Goal: Check status: Check status

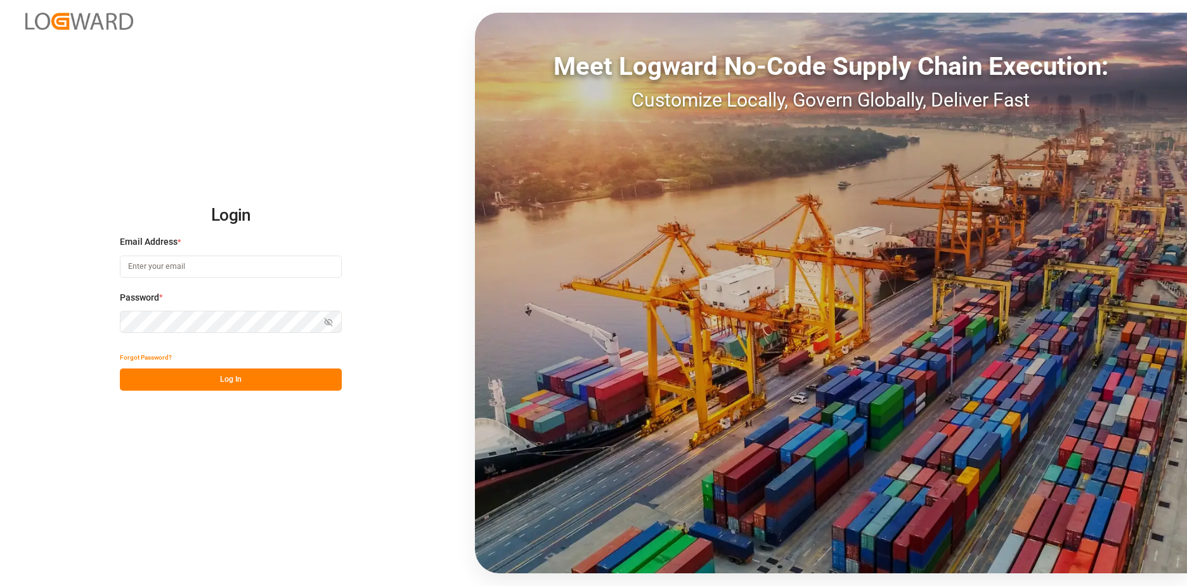
click at [228, 263] on input at bounding box center [231, 267] width 222 height 22
click at [397, 330] on div "Login Email Address * Email is required. Password * Show password Password is r…" at bounding box center [593, 293] width 1187 height 586
click at [155, 268] on input at bounding box center [231, 267] width 222 height 22
click at [397, 311] on div "Login Email Address * Email is required. Password * Show password Password is r…" at bounding box center [593, 293] width 1187 height 586
click at [186, 270] on input at bounding box center [231, 267] width 222 height 22
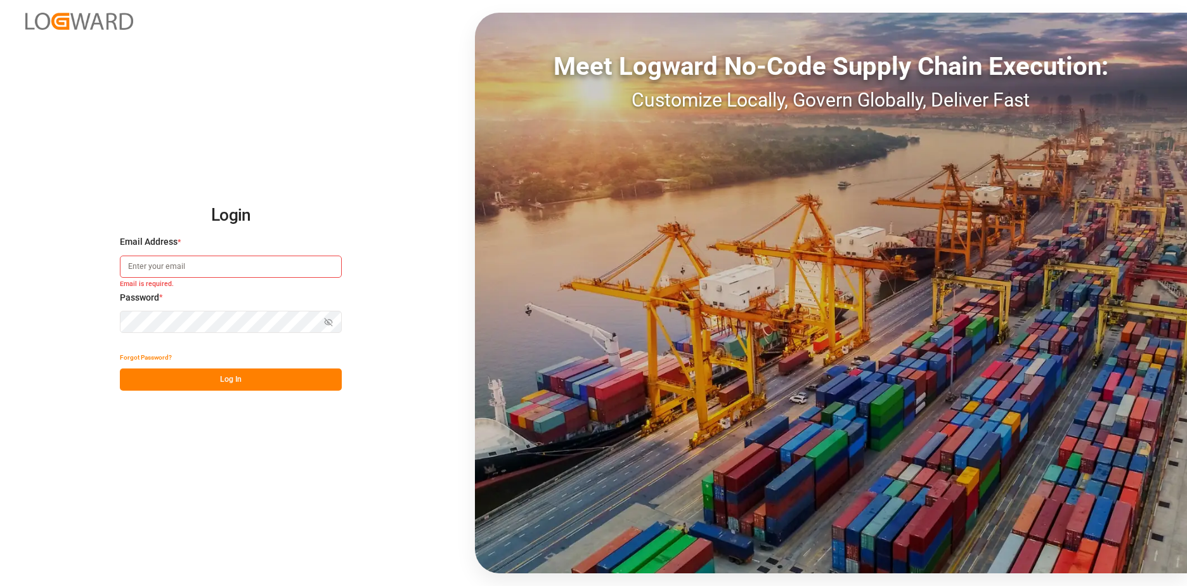
click at [183, 271] on input at bounding box center [231, 267] width 222 height 22
type input "b"
click at [172, 266] on input at bounding box center [231, 267] width 222 height 22
type input "b"
type input "vbi@melitta.be"
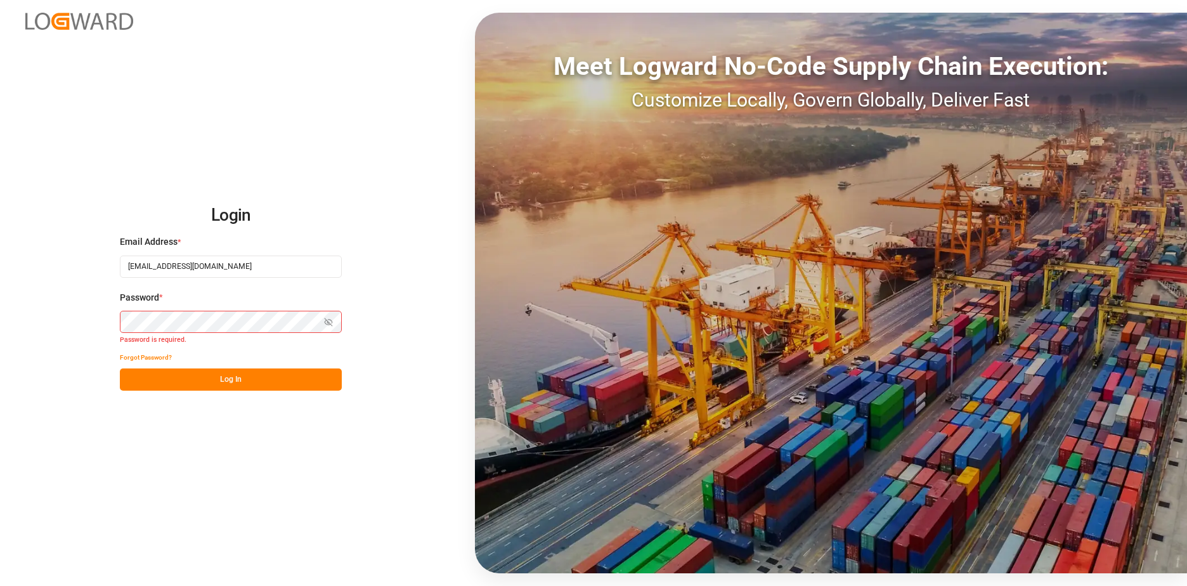
click at [159, 359] on button "Forgot Password?" at bounding box center [146, 357] width 52 height 22
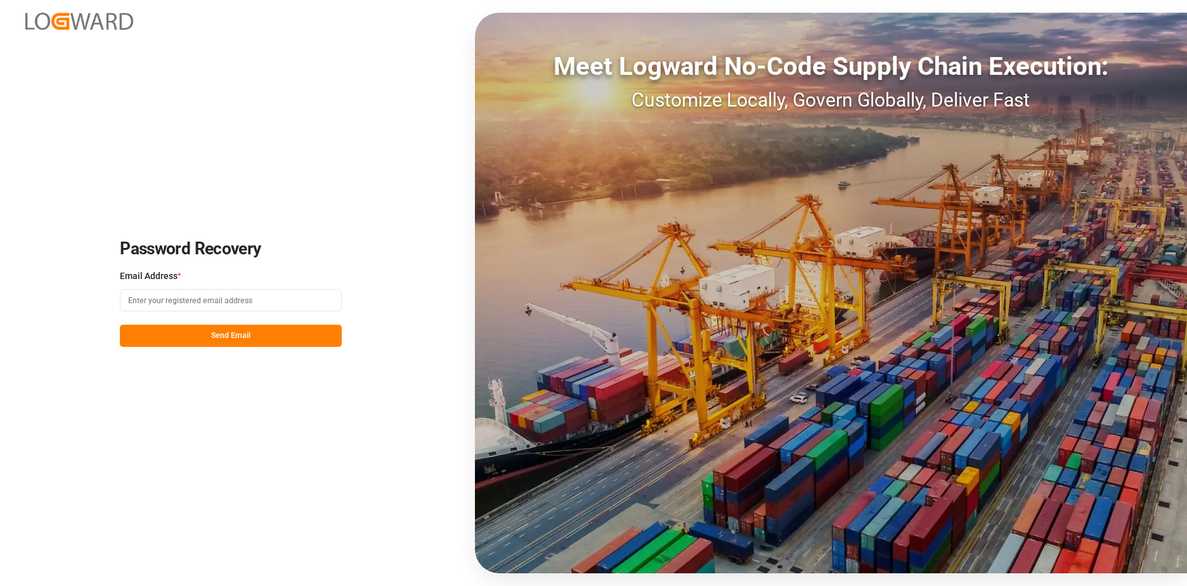
click at [172, 307] on input at bounding box center [231, 300] width 222 height 22
click at [205, 308] on input "benel" at bounding box center [231, 300] width 222 height 22
type input "b"
type input "vbi@melitta.be"
click at [211, 338] on button "Send Email" at bounding box center [231, 336] width 222 height 22
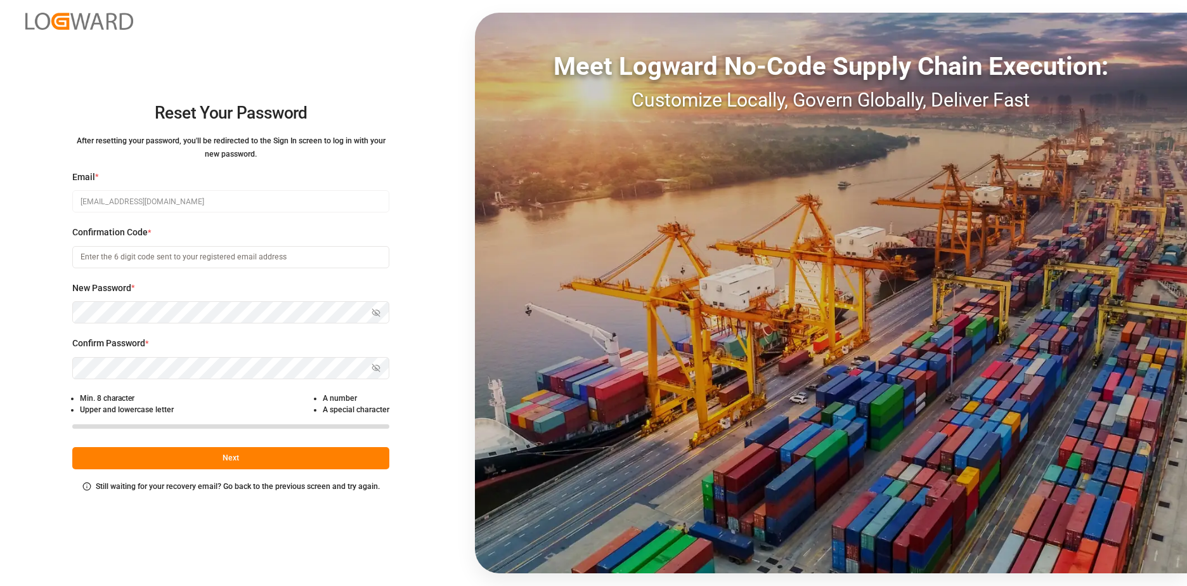
click at [141, 256] on input at bounding box center [230, 257] width 317 height 22
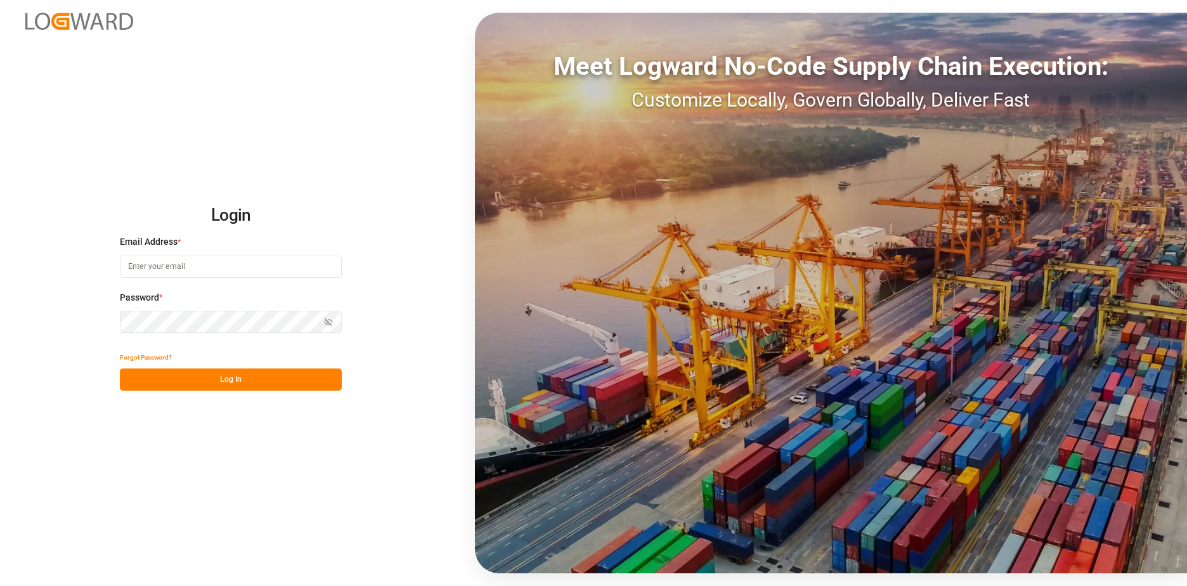
click at [150, 269] on input at bounding box center [231, 267] width 222 height 22
click at [223, 268] on input at bounding box center [231, 267] width 222 height 22
click at [207, 265] on input at bounding box center [231, 267] width 222 height 22
click at [216, 269] on input at bounding box center [231, 267] width 222 height 22
type input "[EMAIL_ADDRESS][DOMAIN_NAME]"
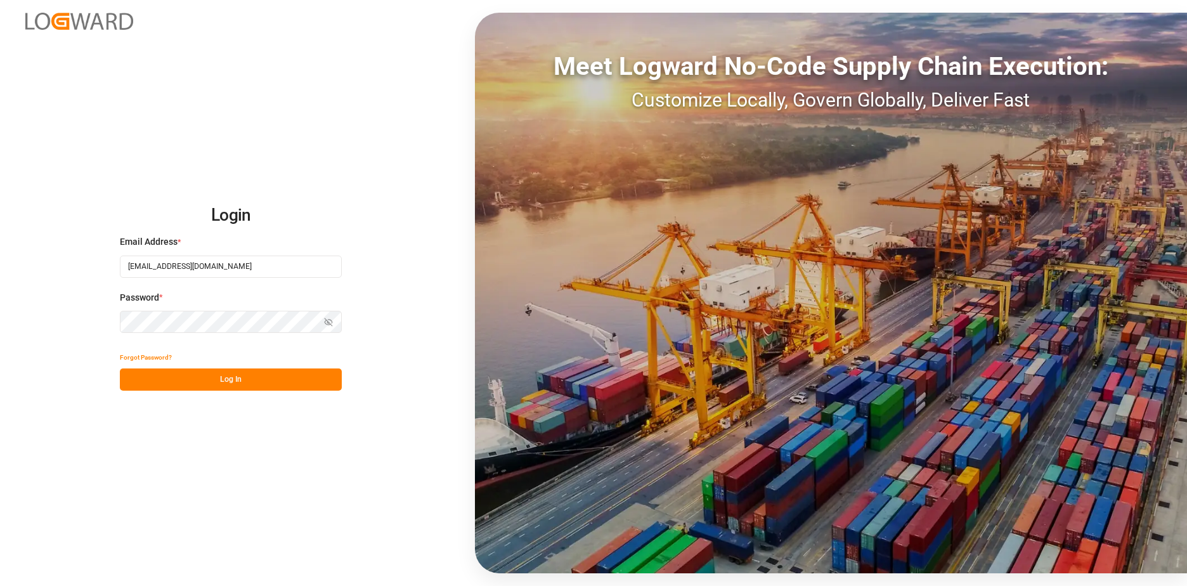
click at [153, 359] on button "Forgot Password?" at bounding box center [146, 357] width 52 height 22
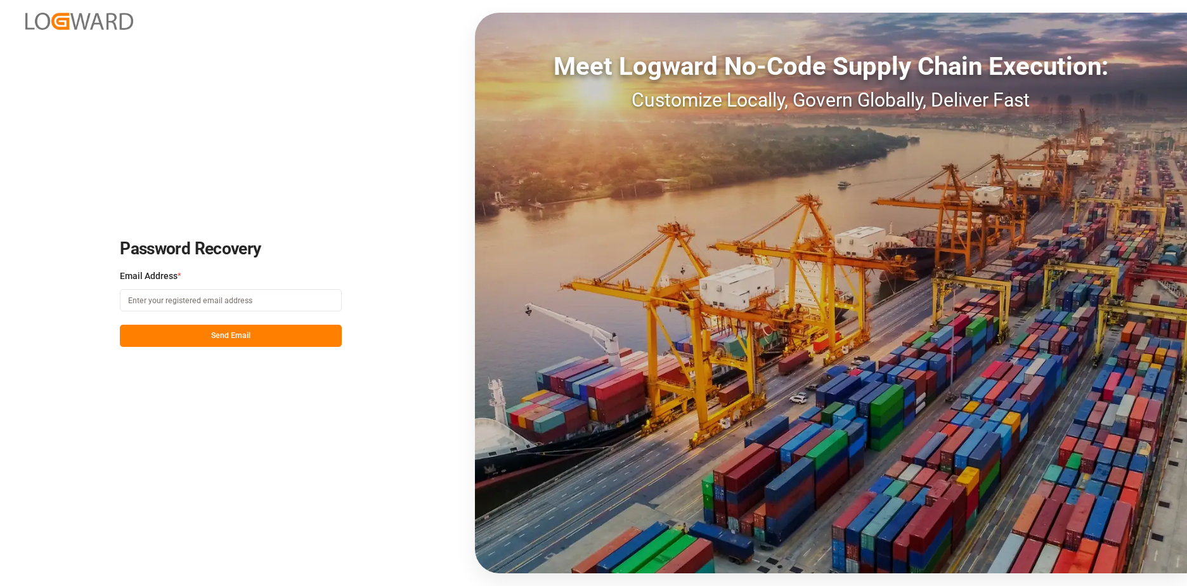
click at [169, 299] on input at bounding box center [231, 300] width 222 height 22
type input "[EMAIL_ADDRESS][DOMAIN_NAME]"
click at [231, 342] on button "Send Email" at bounding box center [231, 336] width 222 height 22
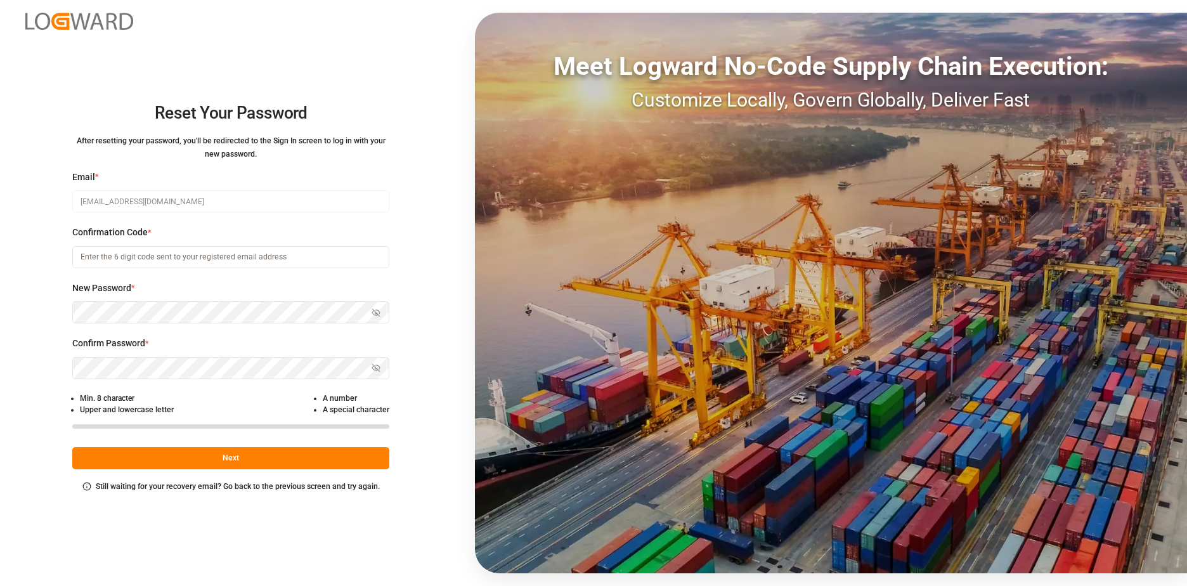
click at [323, 228] on label "Confirmation Code *" at bounding box center [230, 232] width 317 height 13
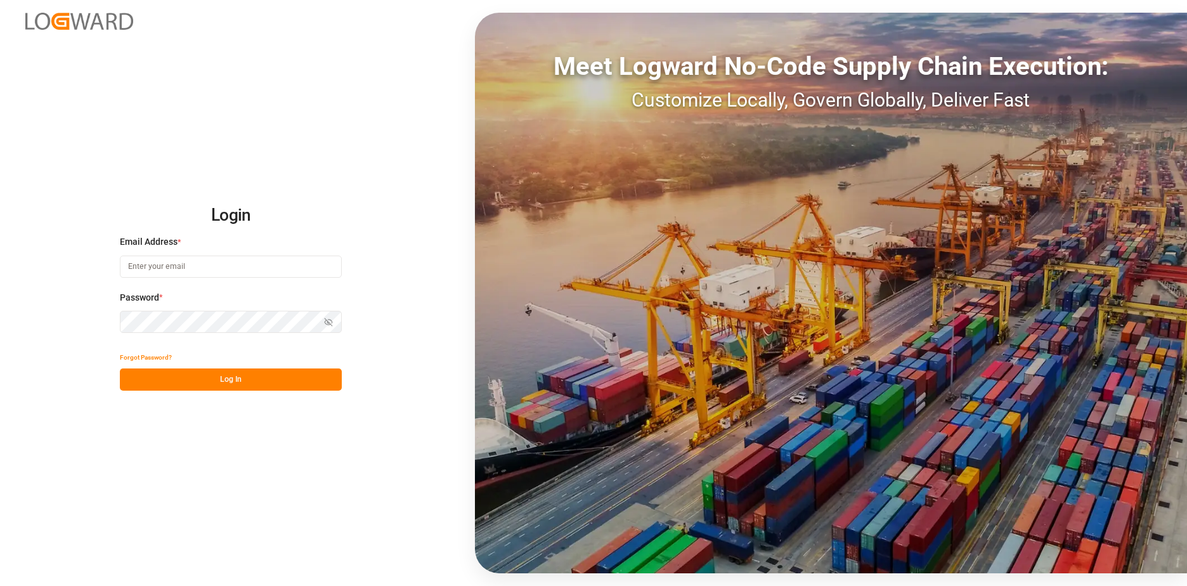
click at [191, 272] on input at bounding box center [231, 267] width 222 height 22
type input "[EMAIL_ADDRESS][DOMAIN_NAME]"
click at [159, 355] on button "Forgot Password?" at bounding box center [146, 357] width 52 height 22
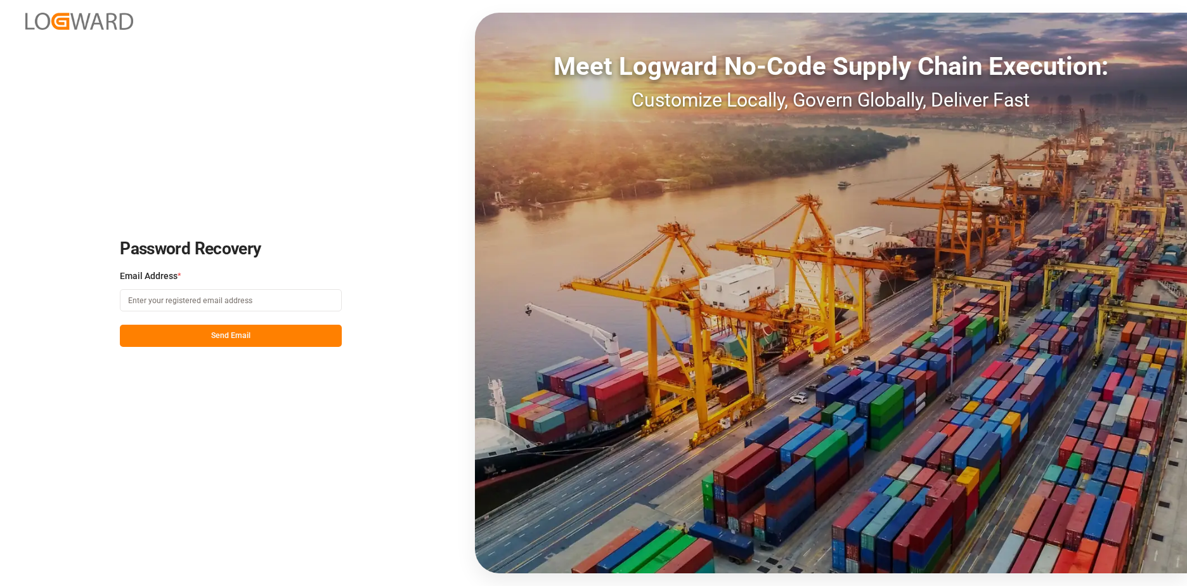
click at [181, 308] on input at bounding box center [231, 300] width 222 height 22
type input "[EMAIL_ADDRESS][DOMAIN_NAME]"
click at [207, 340] on button "Send Email" at bounding box center [231, 336] width 222 height 22
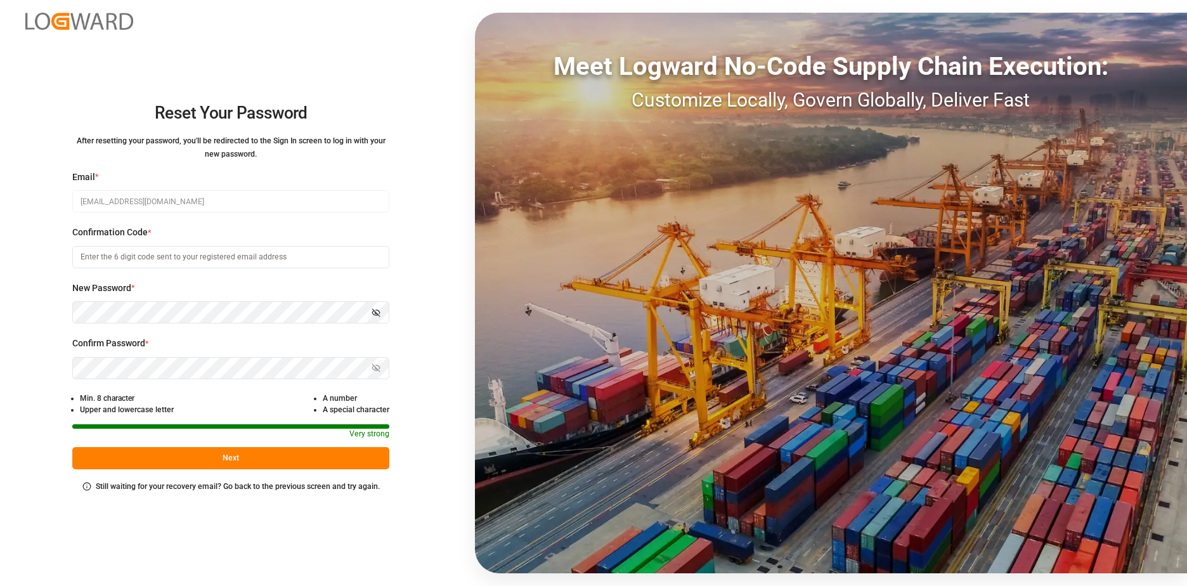
click at [368, 314] on button "Show password" at bounding box center [376, 312] width 27 height 22
click at [68, 307] on div "Reset Your Password After resetting your password, you'll be redirected to the …" at bounding box center [593, 293] width 1187 height 586
click at [114, 258] on input at bounding box center [230, 257] width 317 height 22
paste input "964294"
type input "964294"
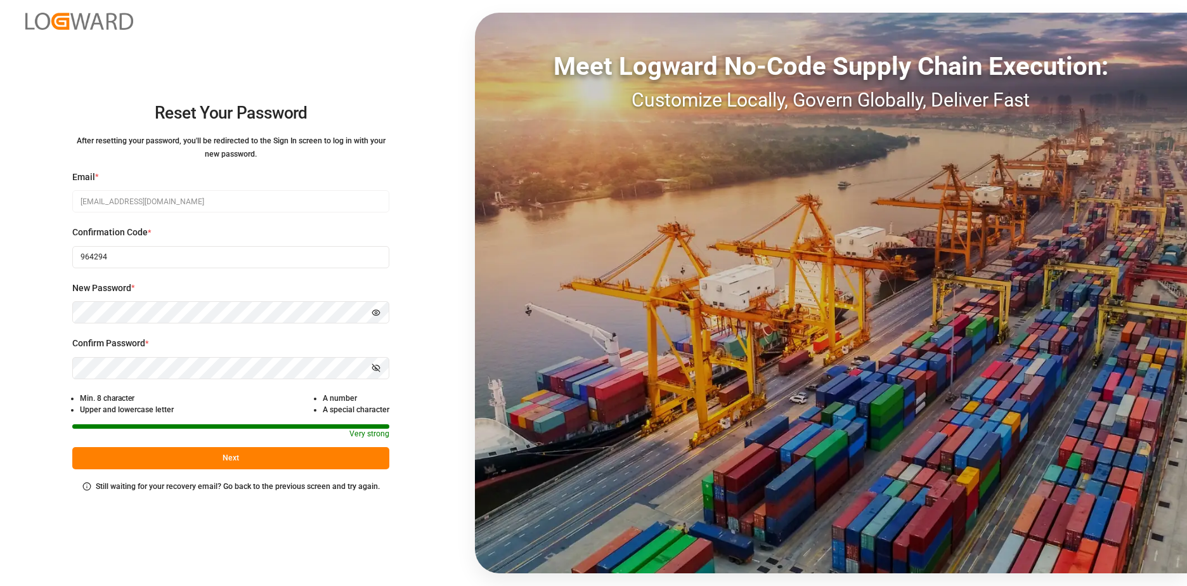
click at [380, 371] on icon "button" at bounding box center [376, 367] width 9 height 9
click at [297, 451] on button "Next" at bounding box center [230, 458] width 317 height 22
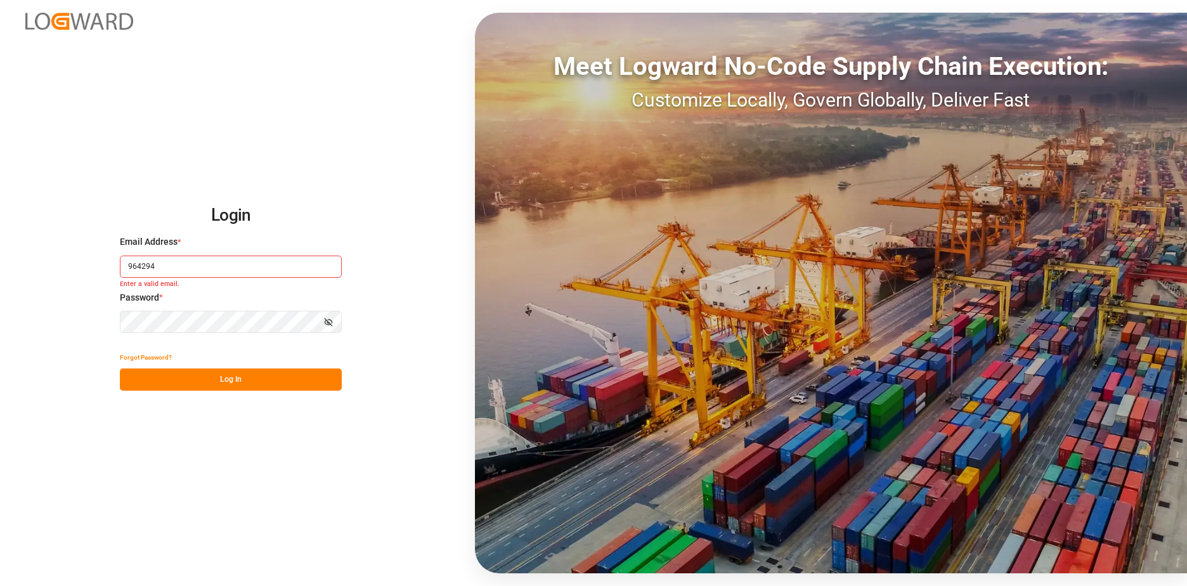
click at [192, 264] on input "964294" at bounding box center [231, 267] width 222 height 22
type input "9"
type input "[EMAIL_ADDRESS][DOMAIN_NAME]"
click at [327, 323] on icon "button" at bounding box center [328, 322] width 9 height 9
click at [287, 382] on button "Log In" at bounding box center [231, 379] width 222 height 22
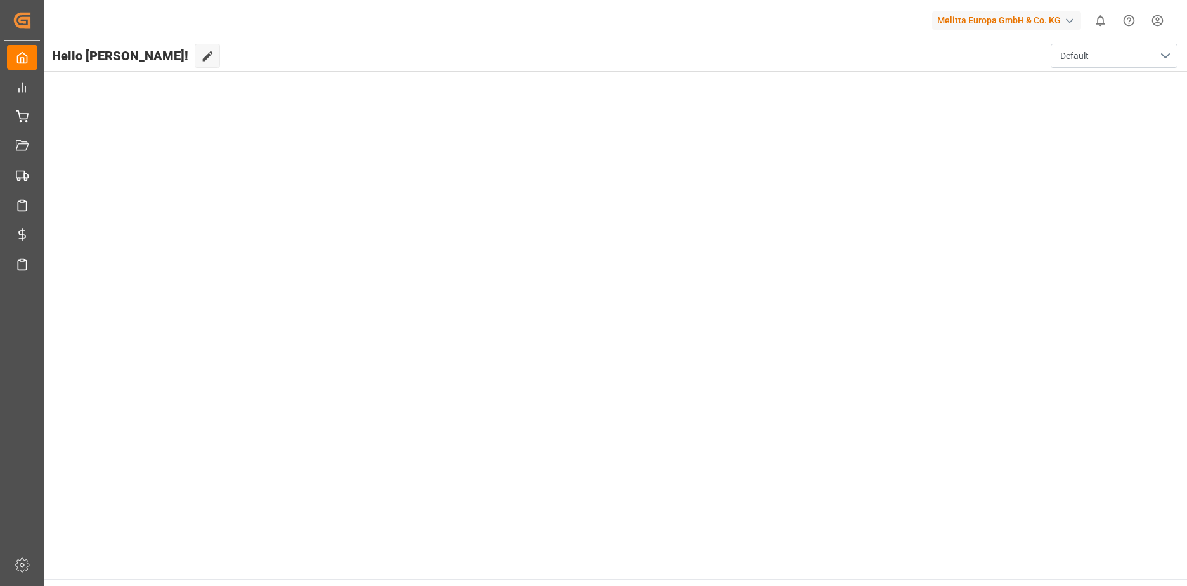
drag, startPoint x: 308, startPoint y: 176, endPoint x: 298, endPoint y: 171, distance: 11.1
click at [304, 174] on main "Hello [PERSON_NAME]! Edit Cockpit Default" at bounding box center [614, 310] width 1144 height 538
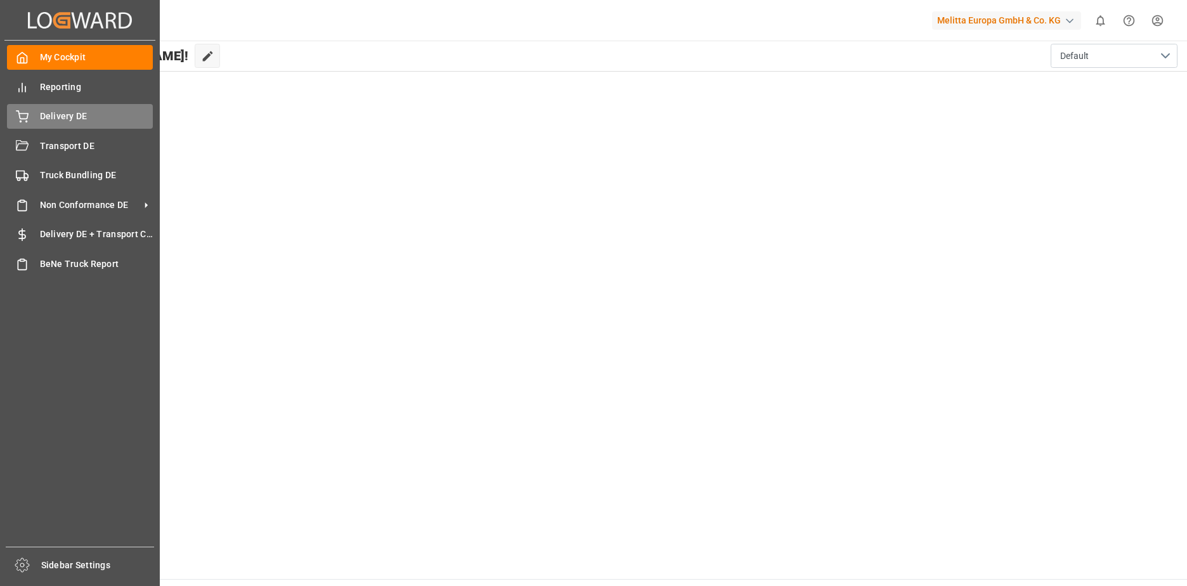
click at [85, 120] on span "Delivery DE" at bounding box center [96, 116] width 113 height 13
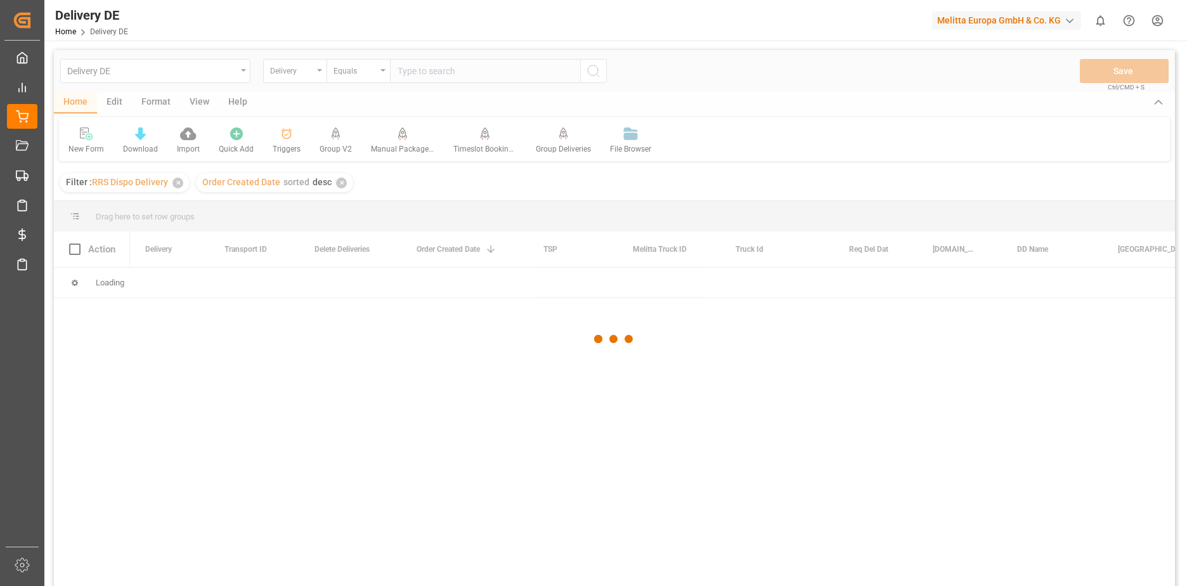
click at [429, 75] on div at bounding box center [614, 339] width 1121 height 578
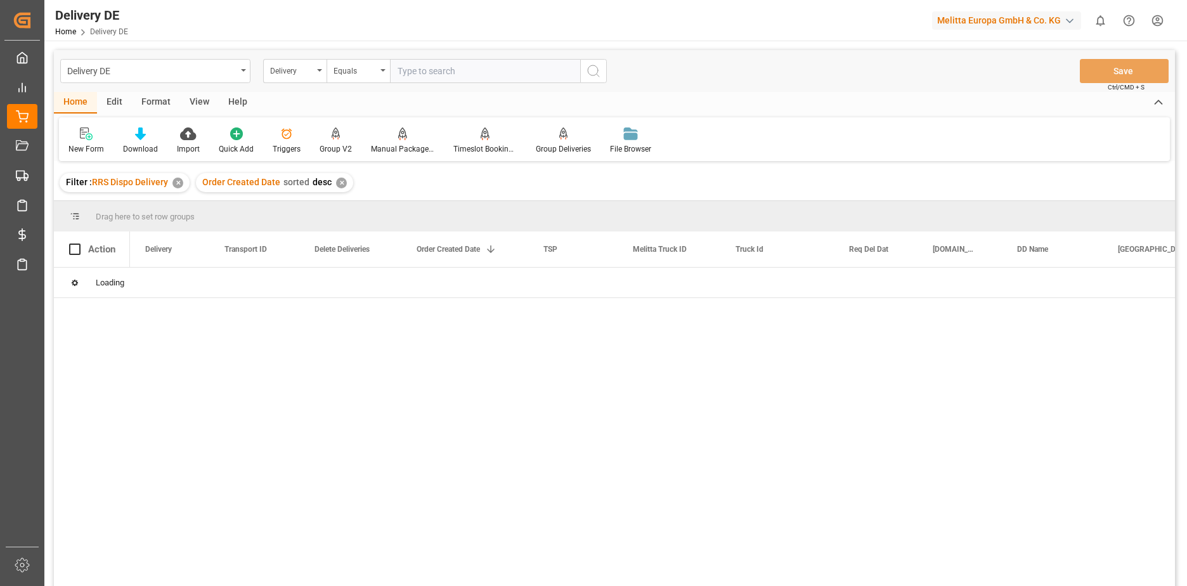
click at [431, 75] on input "text" at bounding box center [485, 71] width 190 height 24
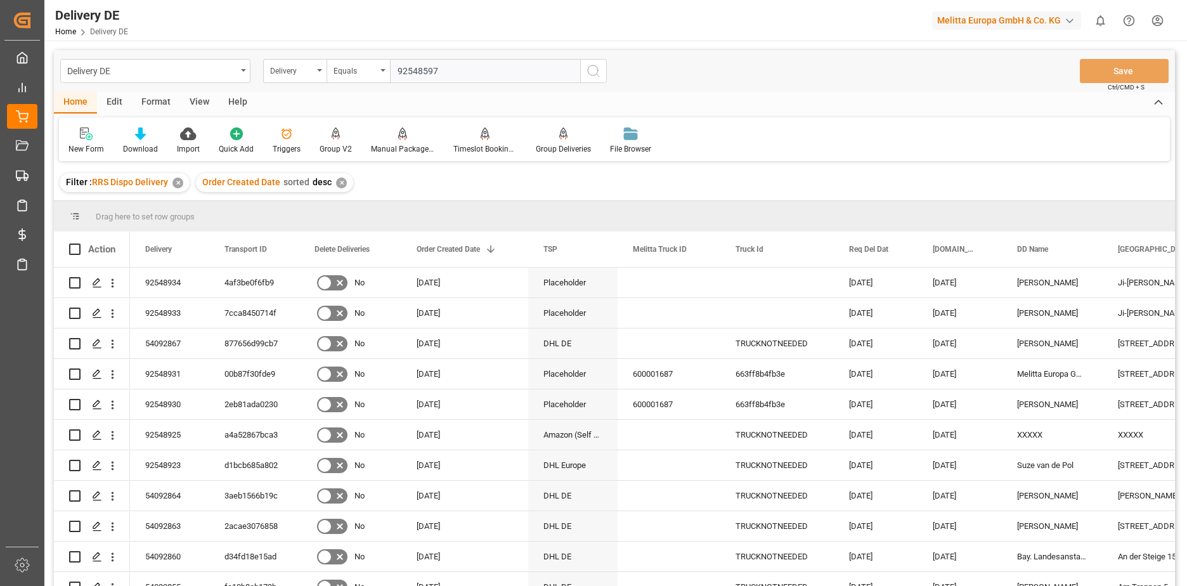
type input "92548597"
click at [591, 74] on icon "search button" at bounding box center [593, 70] width 15 height 15
